Goal: Information Seeking & Learning: Learn about a topic

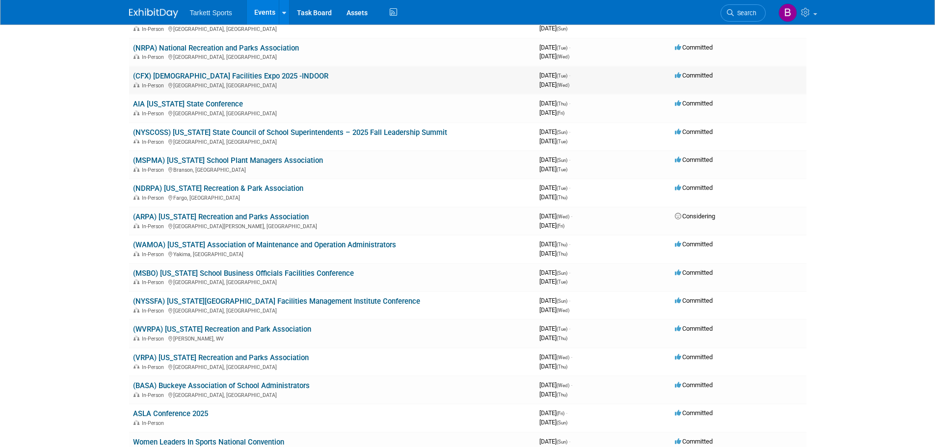
scroll to position [147, 0]
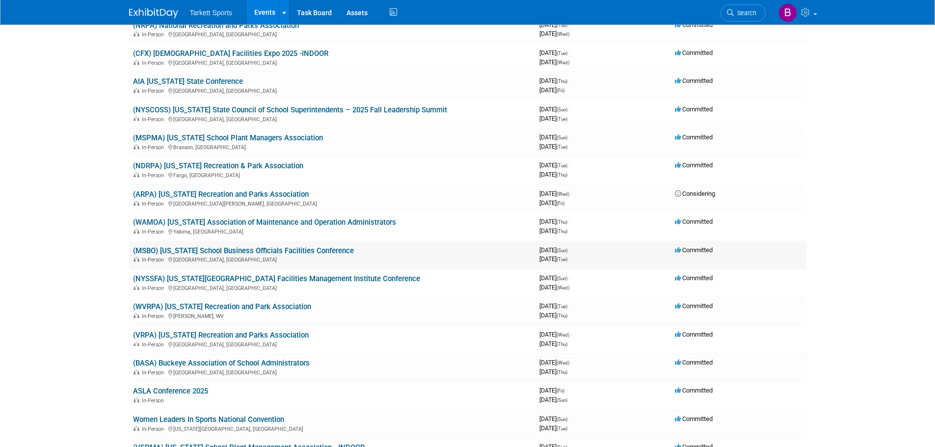
click at [238, 251] on link "(MSBO) [US_STATE] School Business Officials Facilities Conference" at bounding box center [243, 251] width 221 height 9
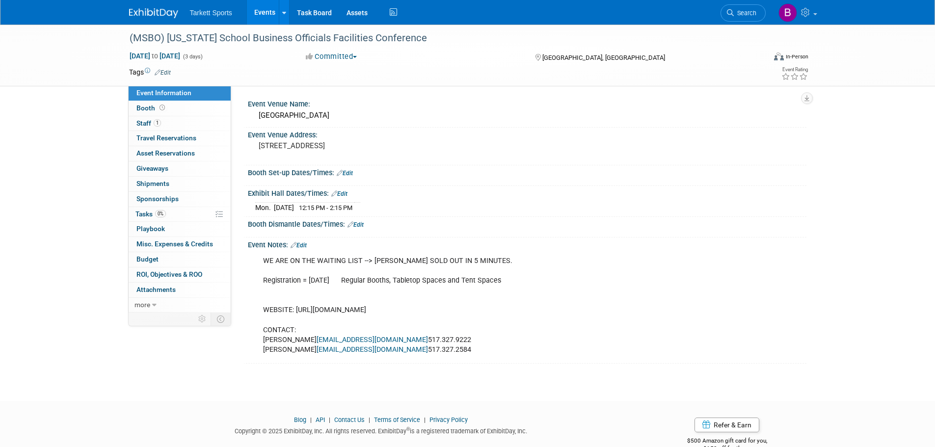
click at [582, 307] on div "WE ARE ON THE WAITING LIST --> BOOTHS SOLD OUT IN 5 MINUTES. Registration = Jul…" at bounding box center [477, 305] width 442 height 109
click at [564, 312] on div "WE ARE ON THE WAITING LIST --> BOOTHS SOLD OUT IN 5 MINUTES. Registration = Jul…" at bounding box center [477, 305] width 442 height 109
click at [150, 92] on span "Event Information" at bounding box center [164, 93] width 55 height 8
